Goal: Information Seeking & Learning: Learn about a topic

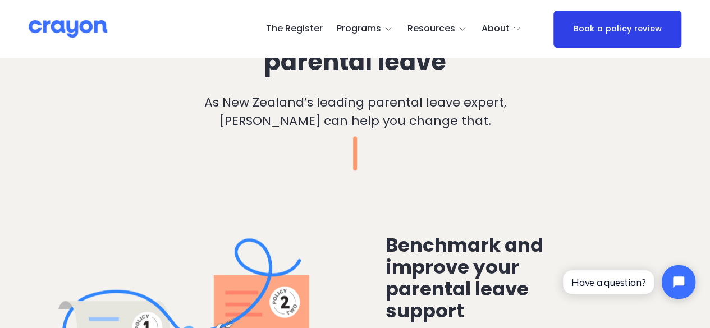
scroll to position [786, 0]
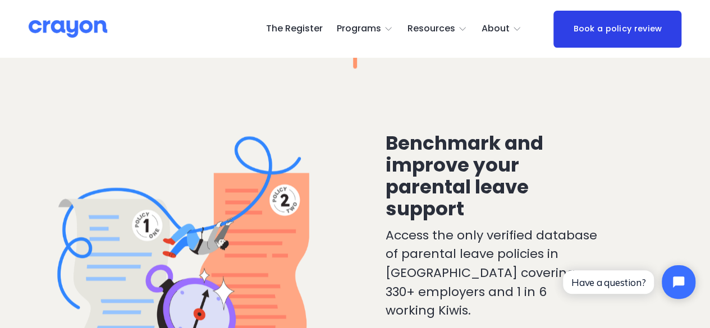
click at [0, 0] on span "Pulse: Annual Financial Health Check" at bounding box center [0, 0] width 0 height 0
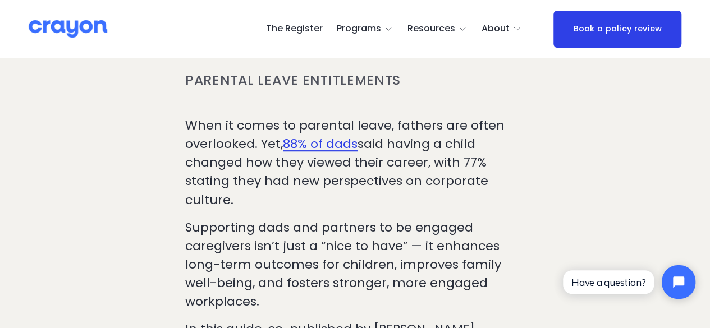
scroll to position [505, 0]
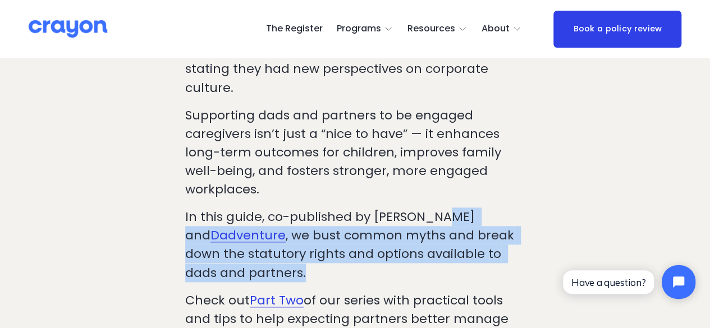
drag, startPoint x: 445, startPoint y: 180, endPoint x: 713, endPoint y: 196, distance: 268.8
click at [513, 213] on p "In this guide, co-published by Crayon and Dadventure , we bust common myths and…" at bounding box center [355, 245] width 340 height 74
copy p "Dadventure , we bust common myths and break down the statutory rights and optio…"
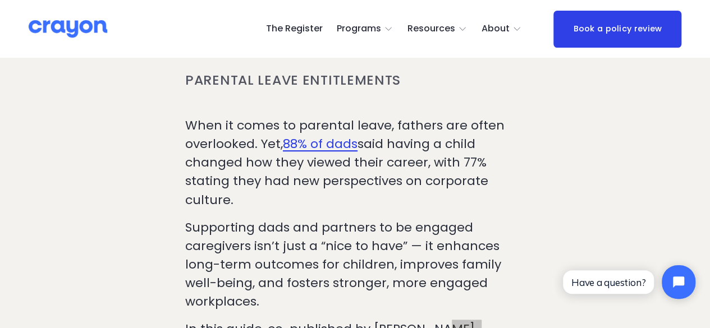
scroll to position [337, 0]
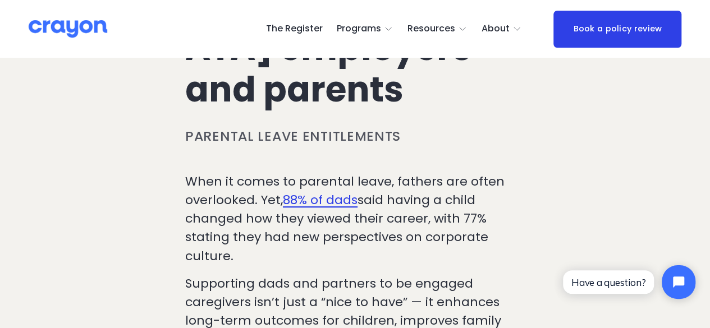
click at [262, 217] on p "When it comes to parental leave, fathers are often overlooked. Yet, 88% of dads…" at bounding box center [355, 218] width 340 height 93
drag, startPoint x: 243, startPoint y: 218, endPoint x: 171, endPoint y: 139, distance: 106.5
copy p "When it comes to parental leave, fathers are often overlooked. Yet, 88% of dads…"
click at [235, 226] on p "When it comes to parental leave, fathers are often overlooked. Yet, 88% of dads…" at bounding box center [355, 218] width 340 height 93
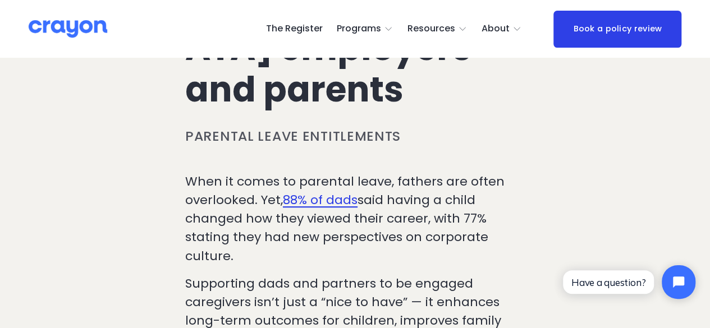
drag, startPoint x: 235, startPoint y: 219, endPoint x: 204, endPoint y: 155, distance: 70.3
click at [191, 172] on p "When it comes to parental leave, fathers are often overlooked. Yet, 88% of dads…" at bounding box center [355, 218] width 340 height 93
copy p "hen it comes to parental leave, fathers are often overlooked. Yet, 88% of dads …"
drag, startPoint x: 237, startPoint y: 218, endPoint x: 187, endPoint y: 144, distance: 89.1
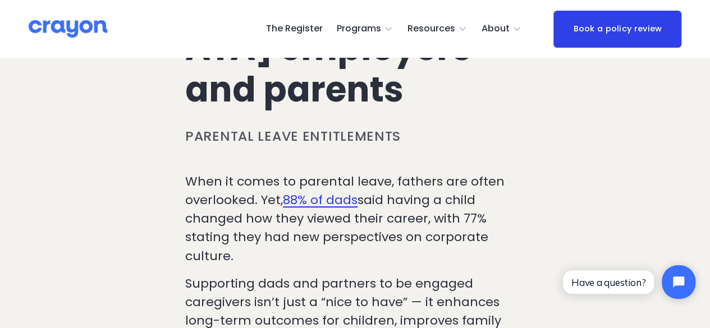
click at [187, 172] on p "When it comes to parental leave, fathers are often overlooked. Yet, 88% of dads…" at bounding box center [355, 218] width 340 height 93
click at [213, 191] on p "When it comes to parental leave, fathers are often overlooked. Yet, 88% of dads…" at bounding box center [355, 218] width 340 height 93
drag, startPoint x: 239, startPoint y: 219, endPoint x: 196, endPoint y: 171, distance: 64.5
click at [196, 172] on p "When it comes to parental leave, fathers are often overlooked. Yet, 88% of dads…" at bounding box center [355, 218] width 340 height 93
click at [257, 275] on p "Supporting dads and partners to be engaged caregivers isn’t just a “nice to hav…" at bounding box center [355, 321] width 340 height 93
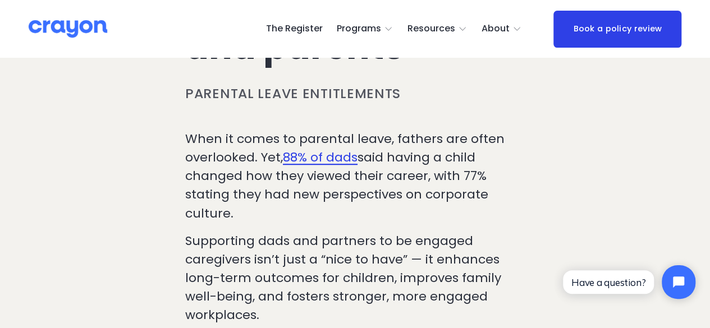
scroll to position [449, 0]
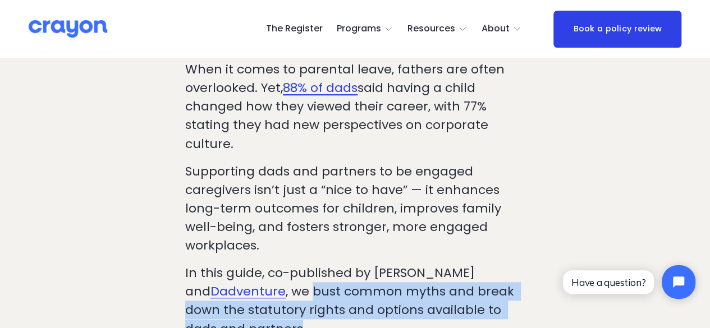
drag, startPoint x: 494, startPoint y: 269, endPoint x: 210, endPoint y: 255, distance: 284.4
click at [210, 264] on p "In this guide, co-published by Crayon and Dadventure , we bust common myths and…" at bounding box center [355, 301] width 340 height 74
copy p "bust common myths and break down the statutory rights and options available to …"
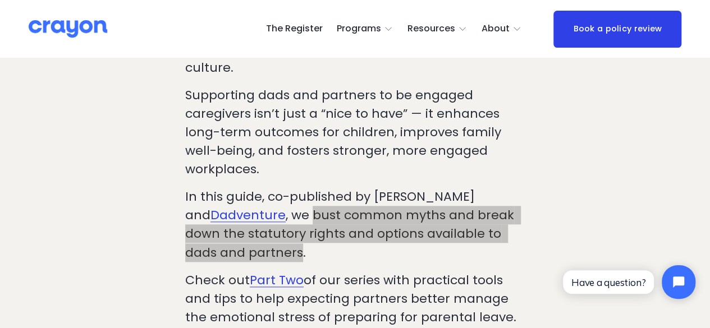
scroll to position [617, 0]
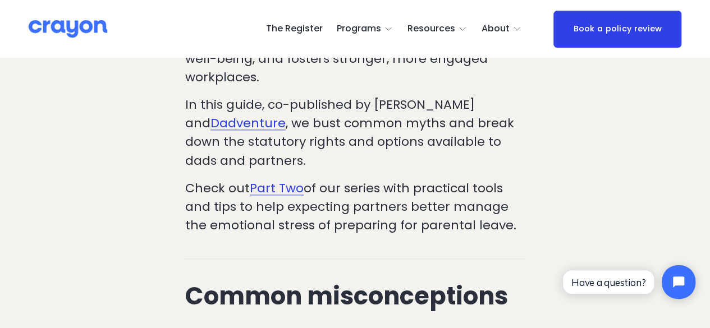
click at [525, 181] on div "When it comes to parental leave, fathers are often overlooked. Yet, 88% of dads…" at bounding box center [355, 68] width 359 height 353
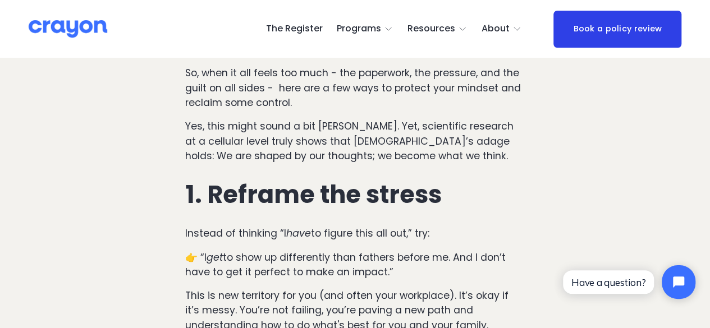
scroll to position [561, 0]
